Goal: Ask a question

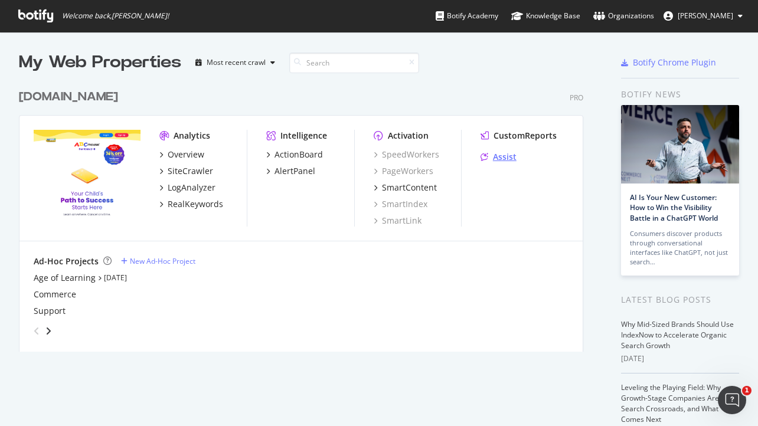
click at [508, 159] on div "Assist" at bounding box center [505, 157] width 24 height 12
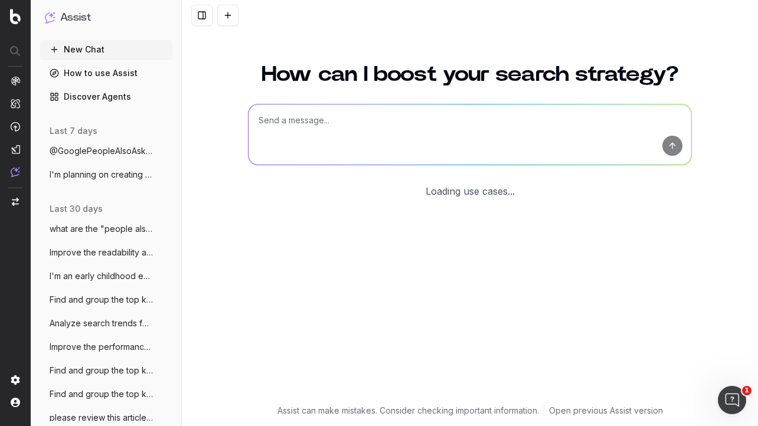
scroll to position [32, 0]
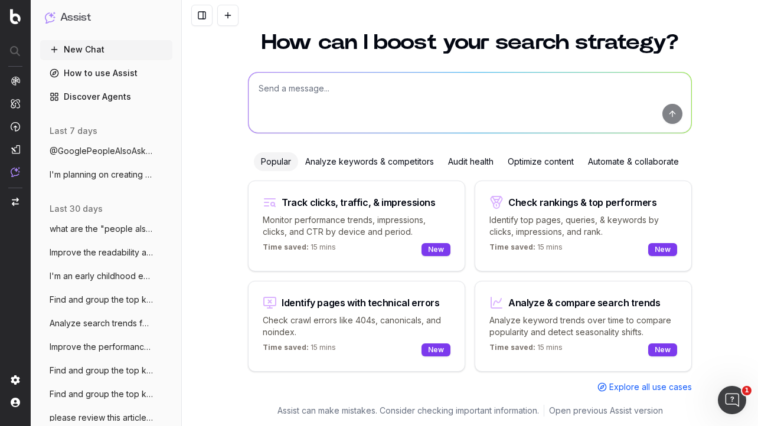
click at [591, 304] on div "Analyze & compare search trends" at bounding box center [584, 302] width 152 height 9
type textarea "Analyze search trends for:"
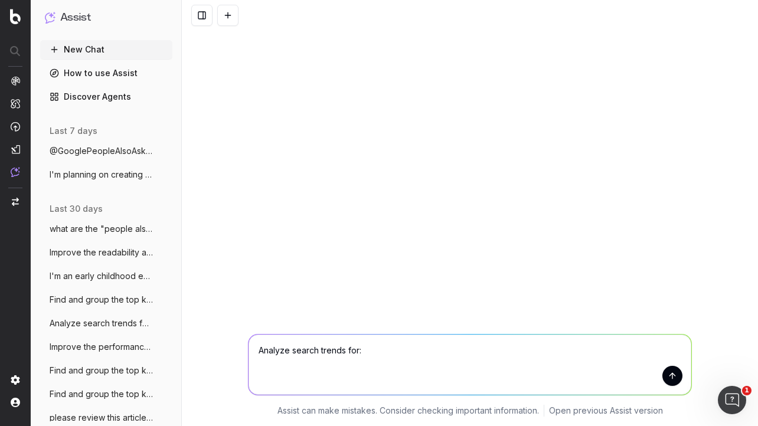
scroll to position [0, 0]
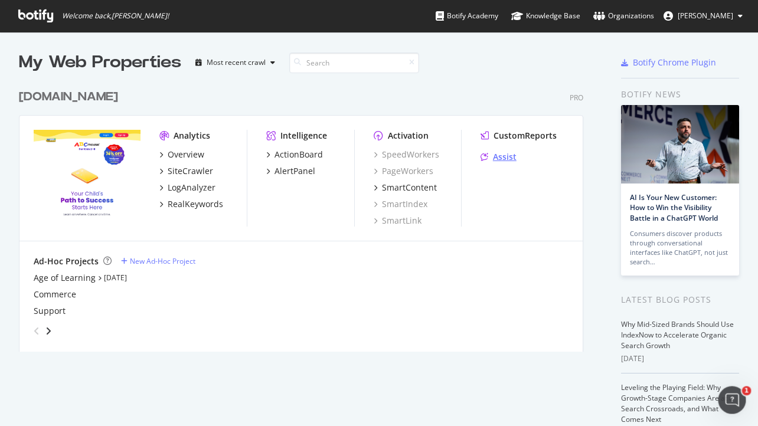
click at [495, 157] on div "Assist" at bounding box center [505, 157] width 24 height 12
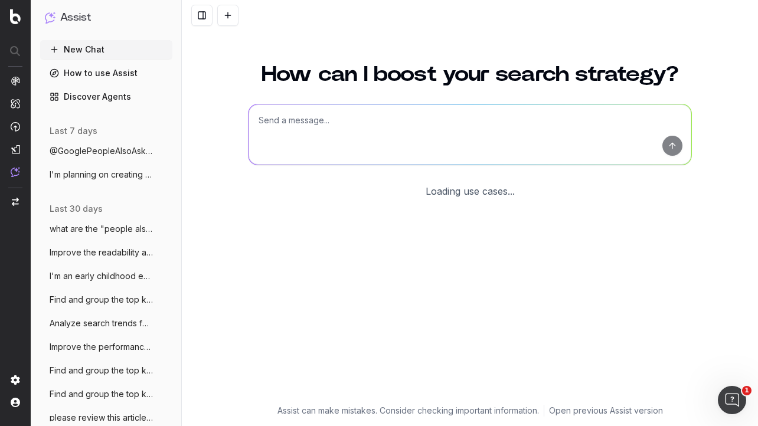
scroll to position [32, 0]
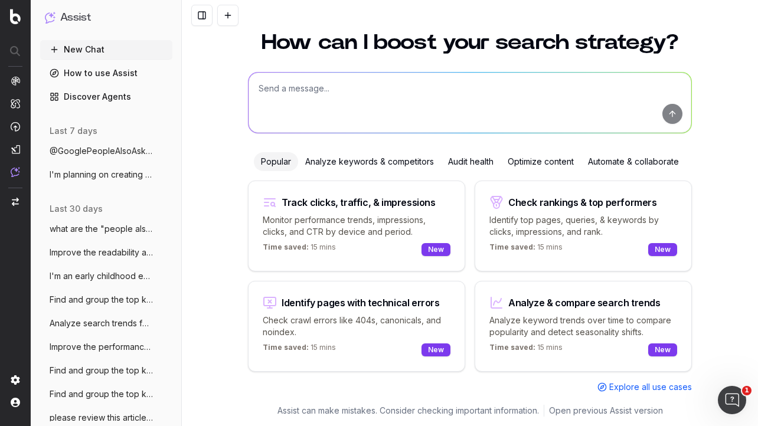
click at [400, 159] on div "Analyze keywords & competitors" at bounding box center [369, 161] width 143 height 19
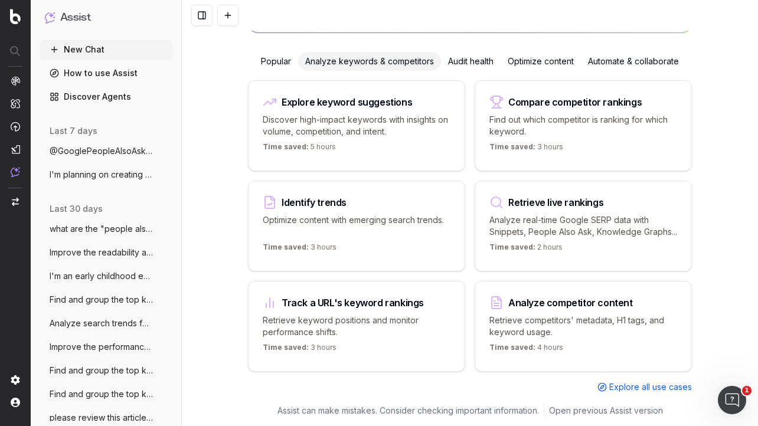
scroll to position [144, 0]
click at [383, 97] on div "Explore keyword suggestions" at bounding box center [347, 101] width 131 height 9
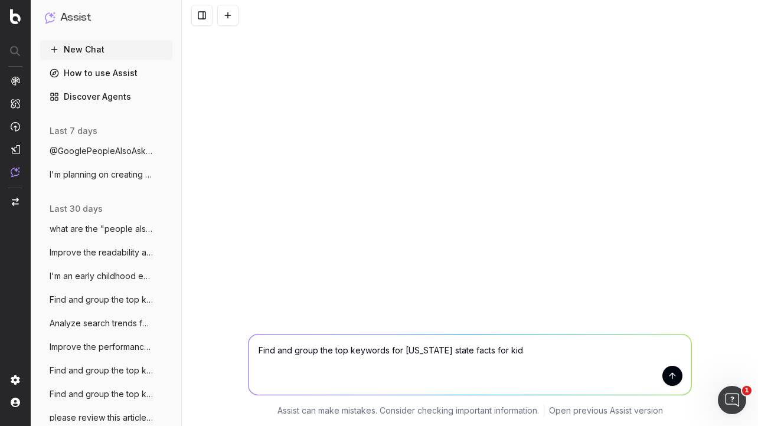
type textarea "Find and group the top keywords for illinois state facts for kids"
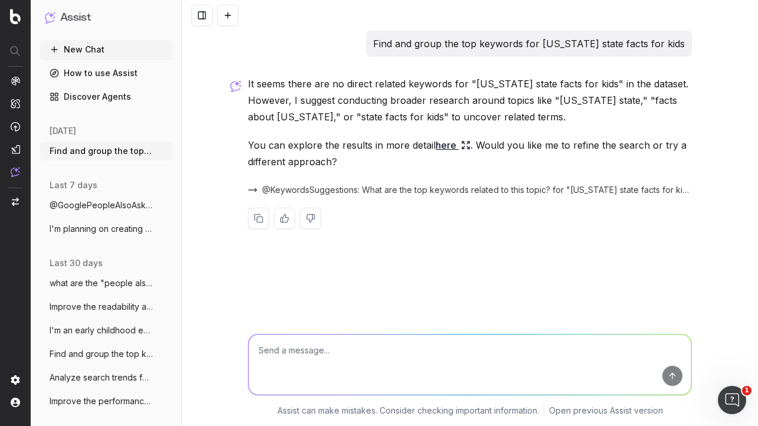
click at [445, 148] on link "here" at bounding box center [453, 145] width 35 height 17
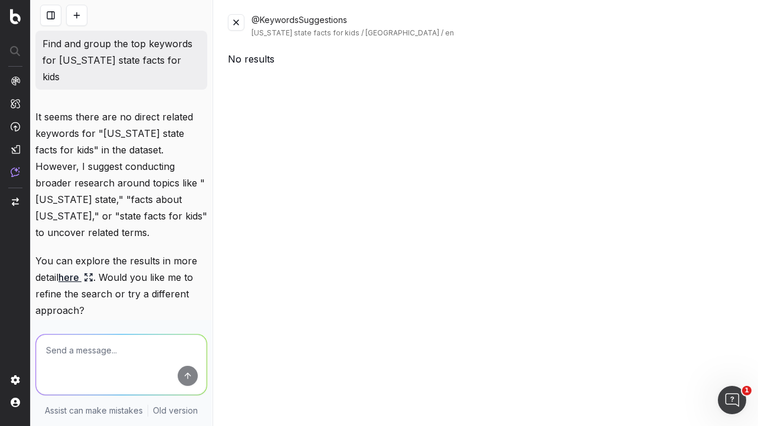
click at [236, 22] on button at bounding box center [236, 22] width 17 height 17
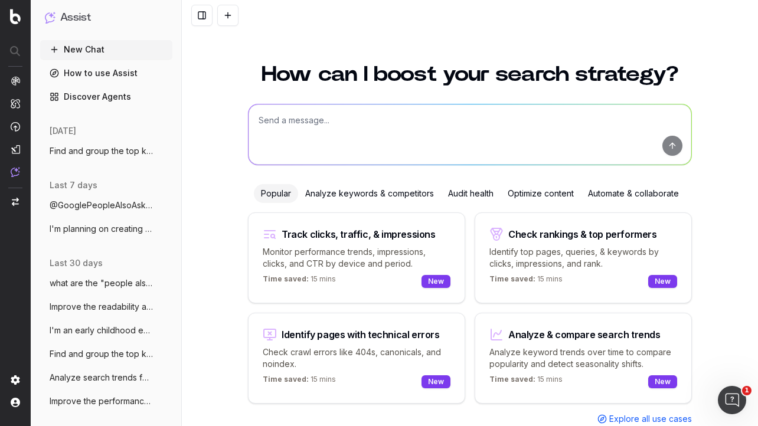
scroll to position [32, 0]
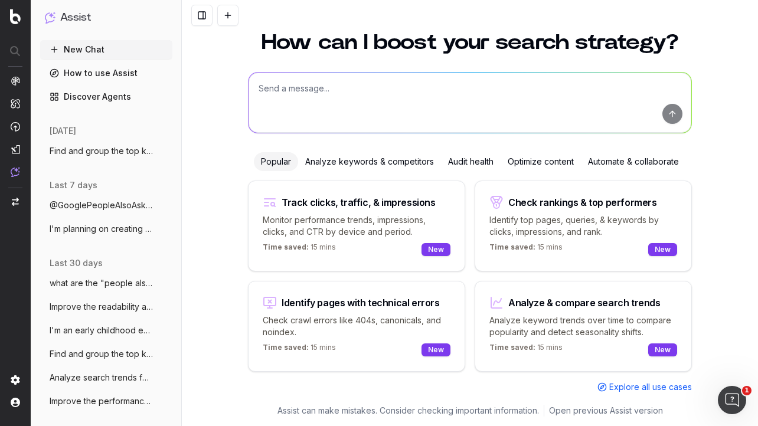
click at [546, 315] on p "Analyze keyword trends over time to compare popularity and detect seasonality s…" at bounding box center [584, 327] width 188 height 24
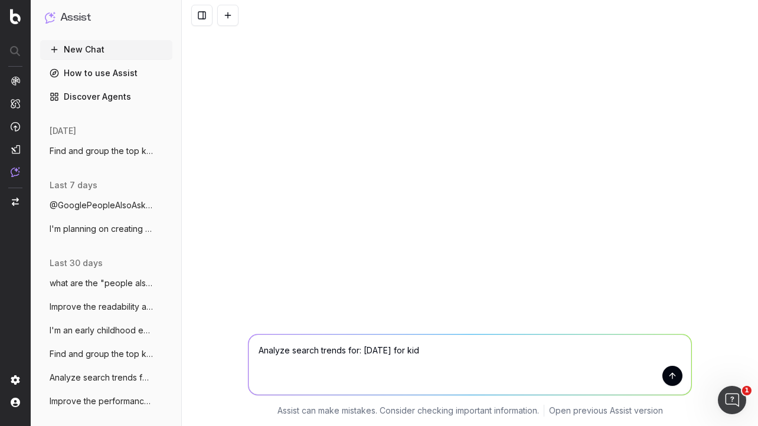
type textarea "Analyze search trends for: Halloween for kids"
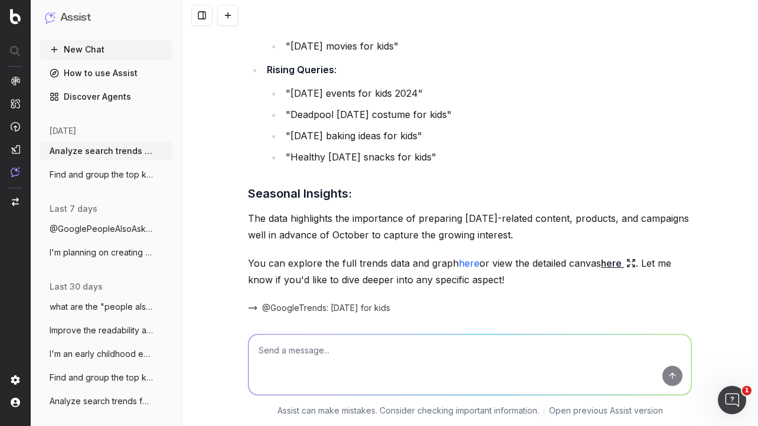
scroll to position [666, 0]
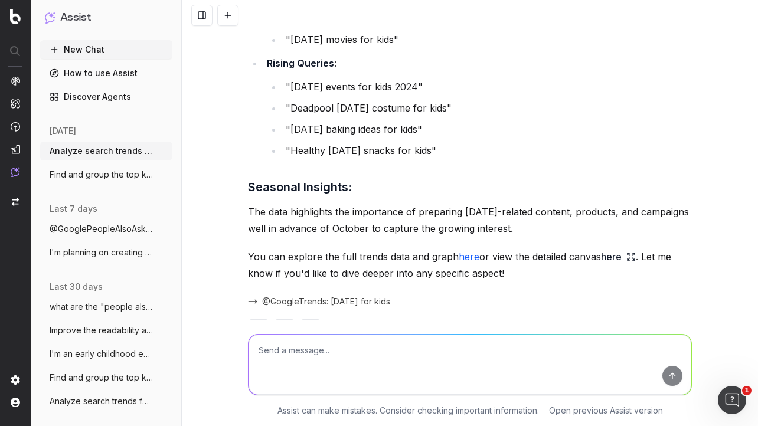
click at [465, 257] on link "here" at bounding box center [469, 257] width 21 height 12
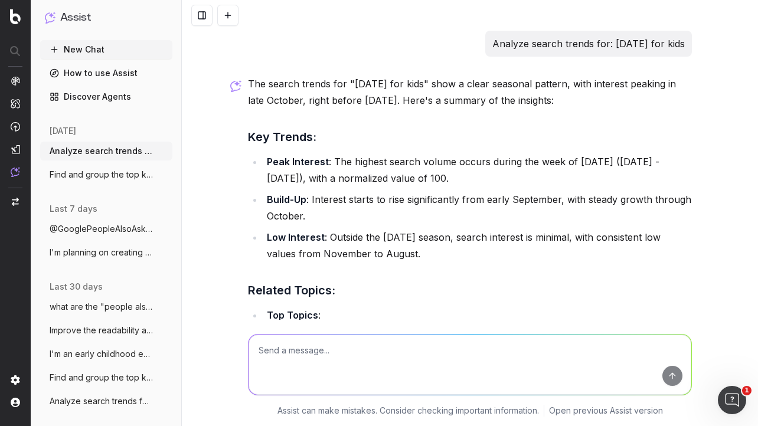
scroll to position [2, 0]
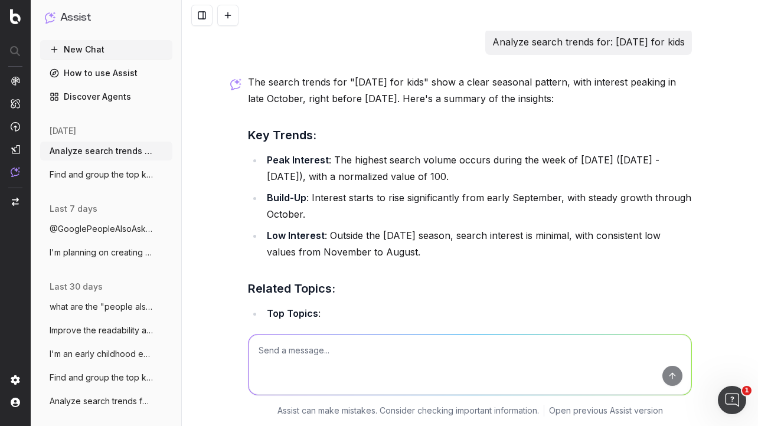
drag, startPoint x: 684, startPoint y: 40, endPoint x: 494, endPoint y: 39, distance: 190.2
click at [493, 39] on p "Analyze search trends for: Halloween for kids" at bounding box center [589, 42] width 193 height 17
click at [589, 45] on p "Analyze search trends for: Halloween for kids" at bounding box center [589, 42] width 193 height 17
drag, startPoint x: 601, startPoint y: 41, endPoint x: 480, endPoint y: 41, distance: 121.1
click at [485, 41] on div "Analyze search trends for: Halloween for kids" at bounding box center [588, 42] width 207 height 26
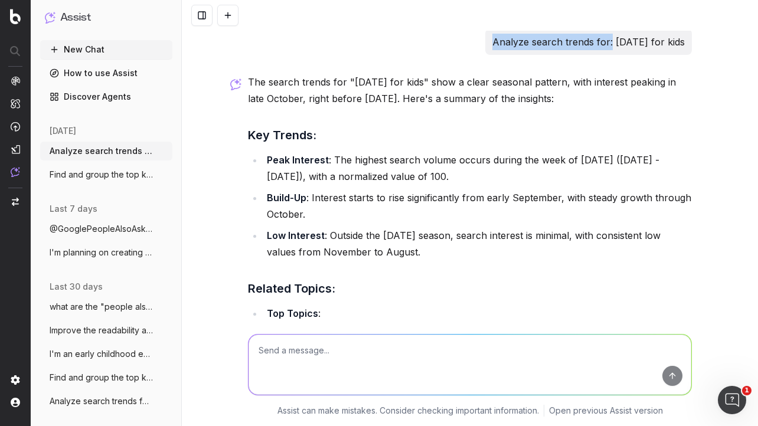
copy p "Analyze search trends for:"
click at [295, 355] on textarea at bounding box center [470, 365] width 443 height 60
paste textarea "Analyze search trends for:"
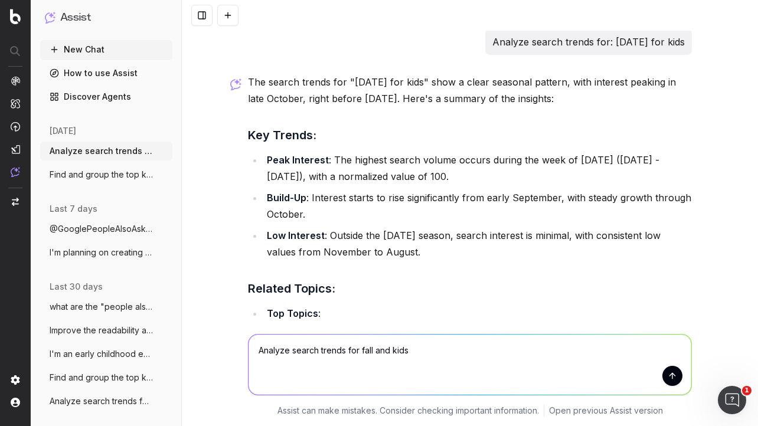
type textarea "Analyze search trends for fall and kids"
click at [671, 379] on button "submit" at bounding box center [673, 376] width 20 height 20
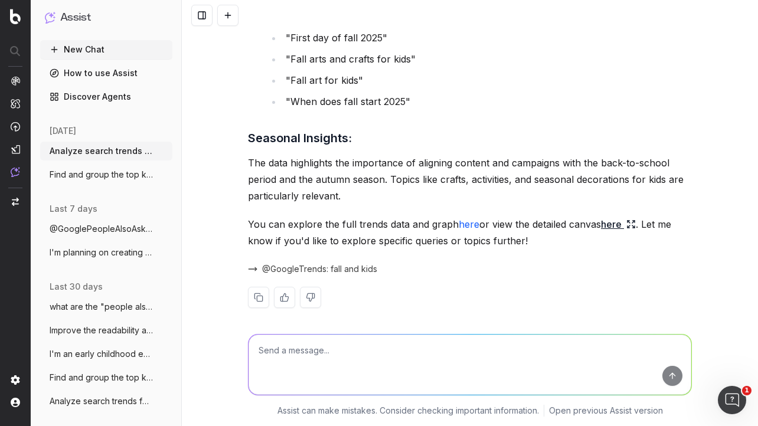
scroll to position [1695, 0]
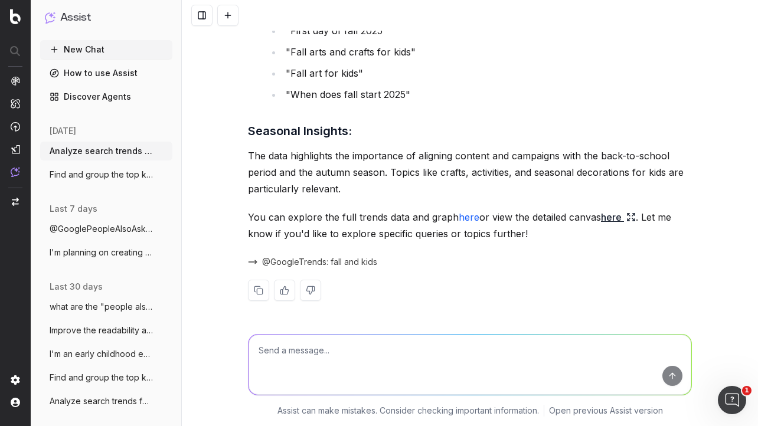
click at [423, 351] on textarea at bounding box center [470, 365] width 443 height 60
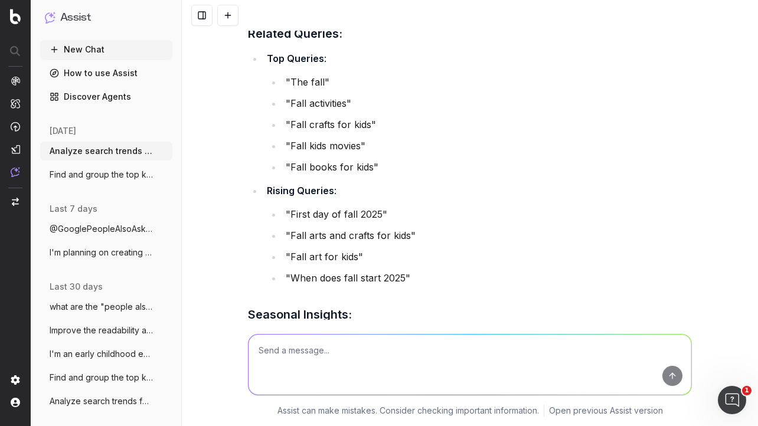
scroll to position [1511, 0]
